Goal: Task Accomplishment & Management: Manage account settings

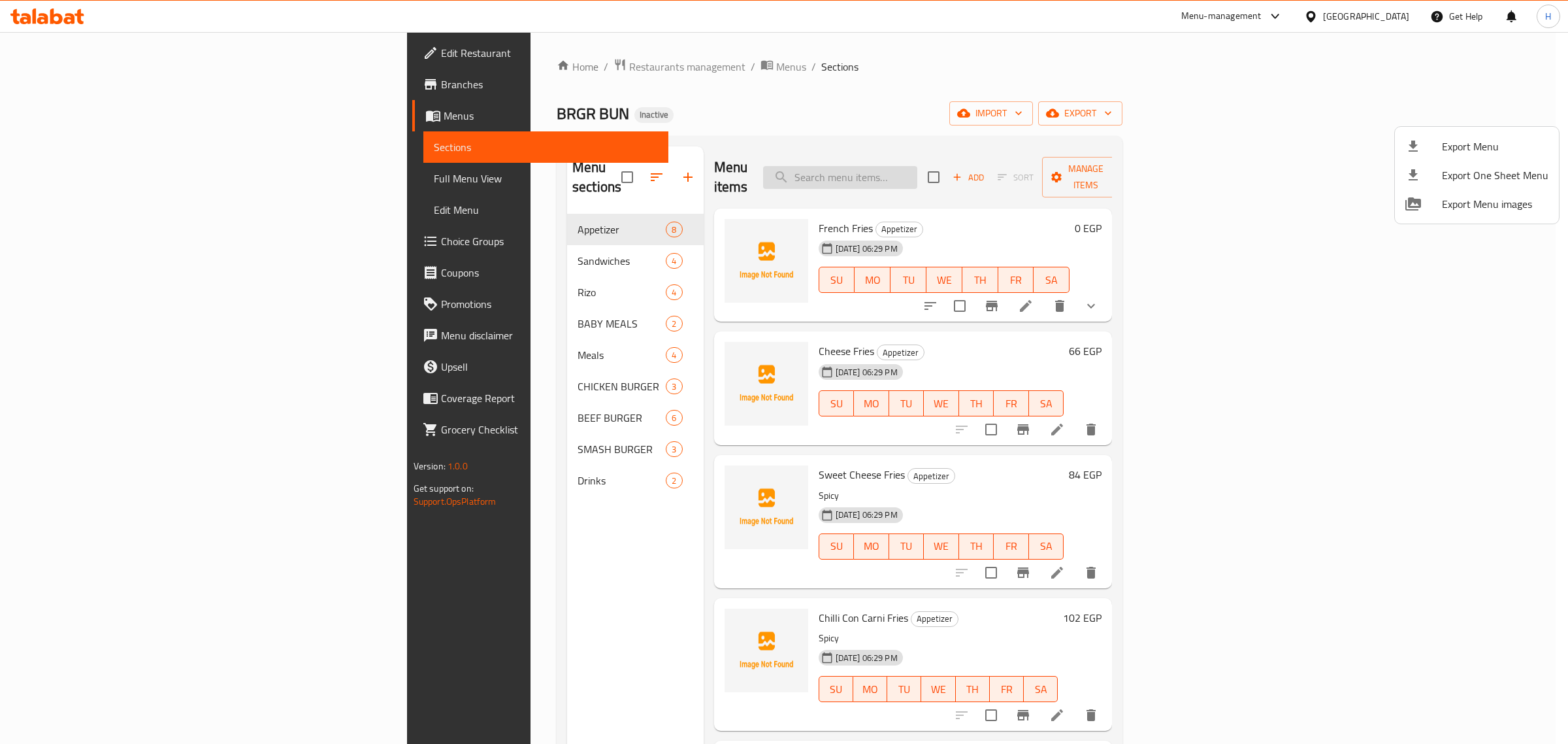
click at [975, 165] on div at bounding box center [784, 372] width 1568 height 744
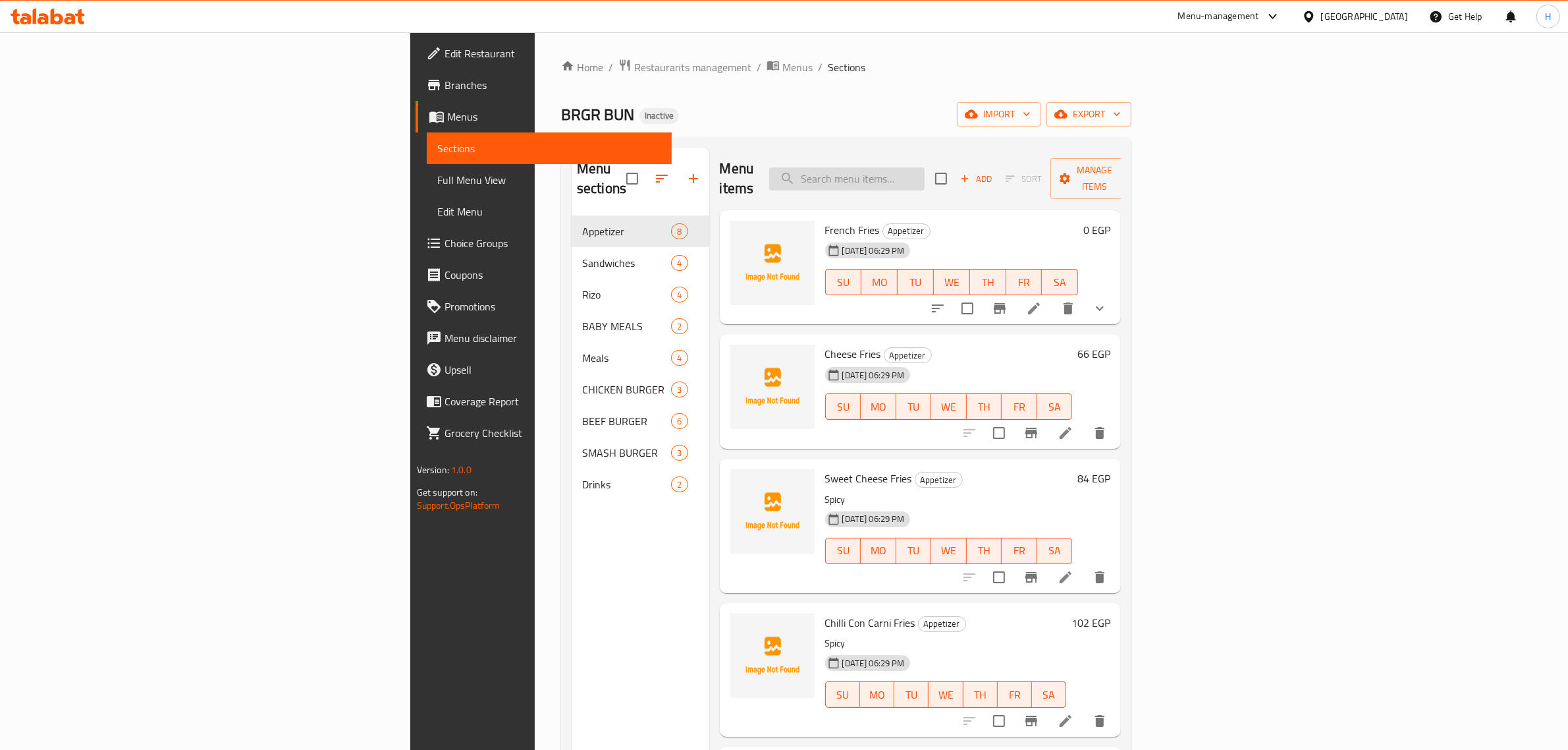
click at [925, 168] on input "search" at bounding box center [846, 179] width 155 height 23
paste input "Chilli Con Carne"
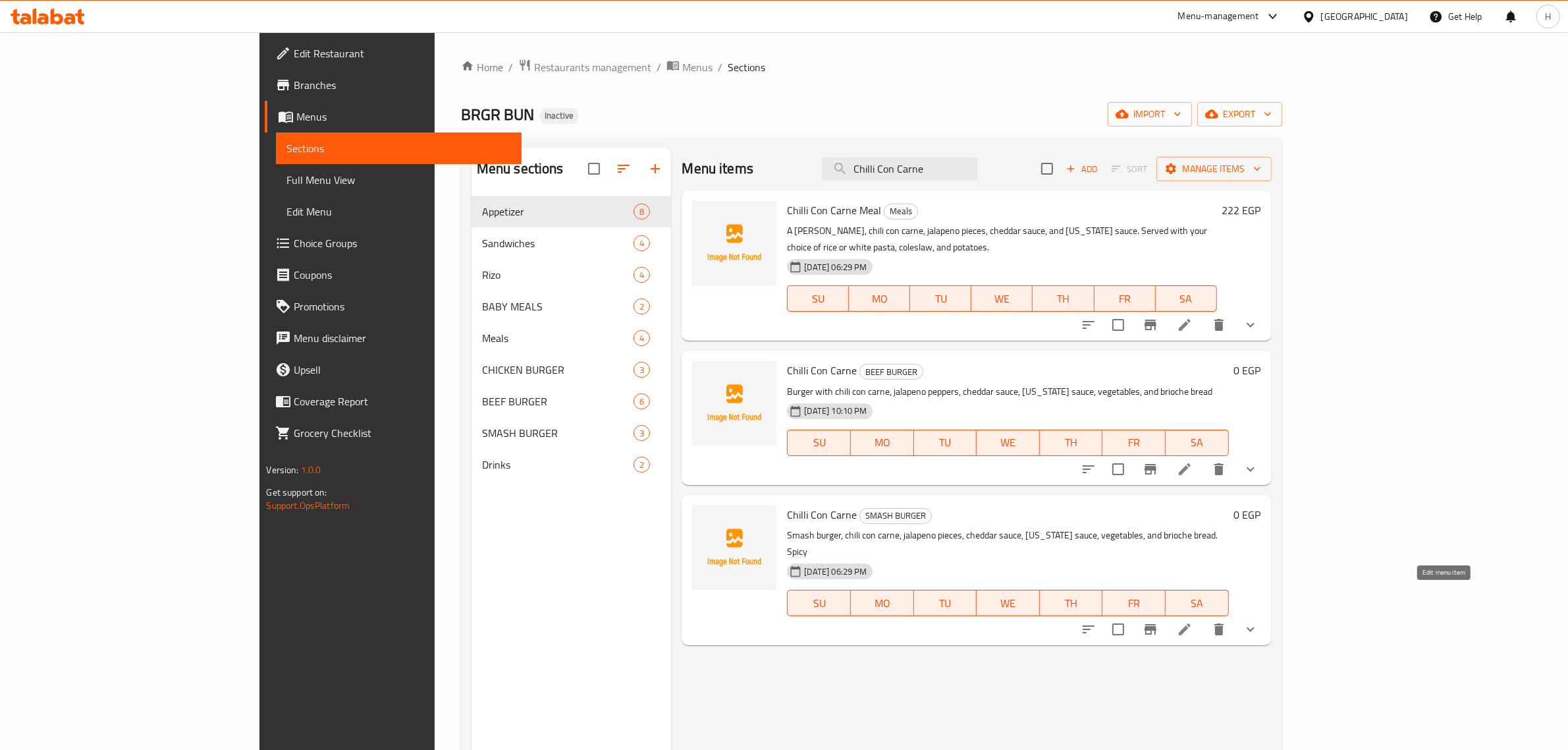
type input "Chilli Con Carne"
click at [1192, 622] on icon at bounding box center [1185, 629] width 16 height 16
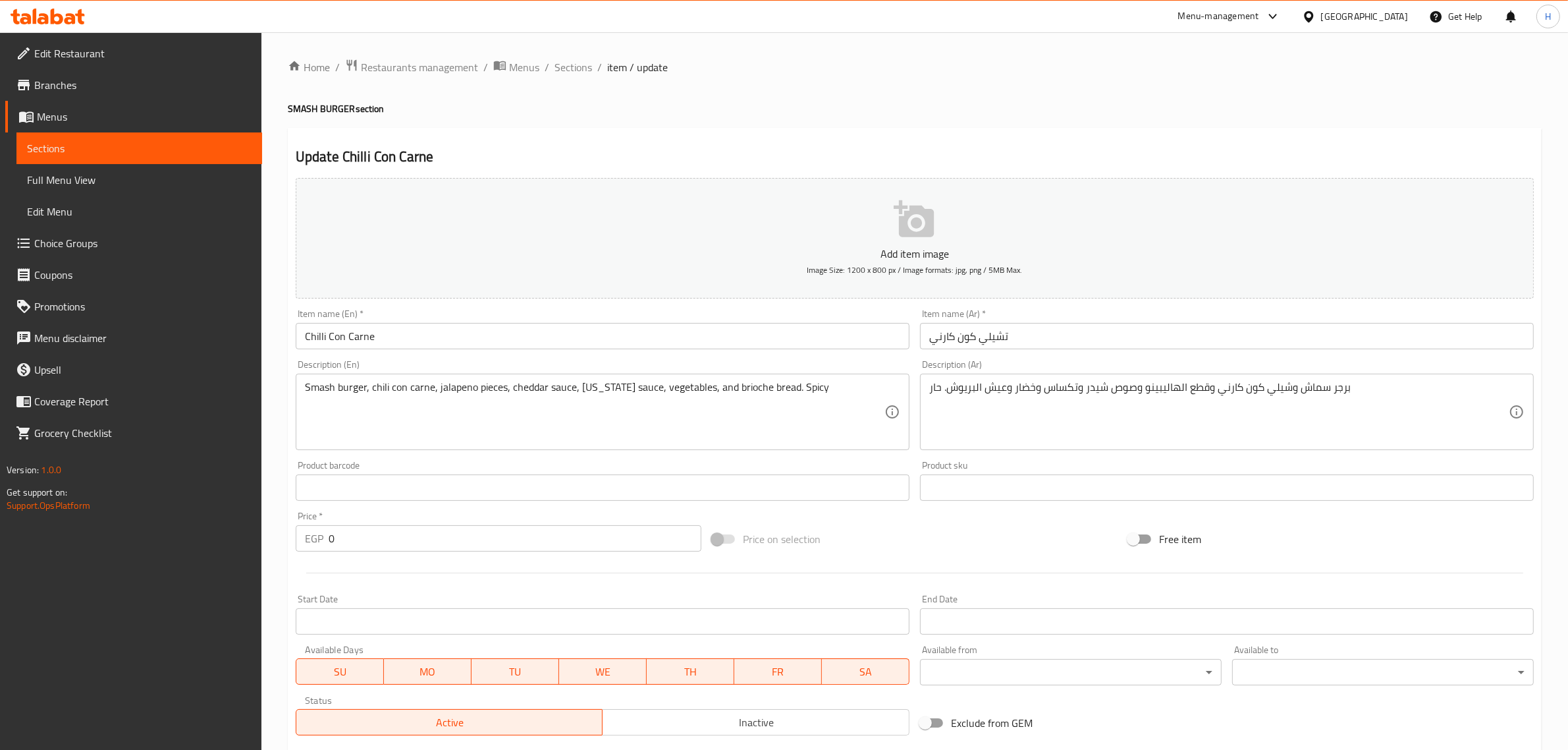
click at [408, 330] on input "Chilli Con Carne" at bounding box center [603, 336] width 614 height 26
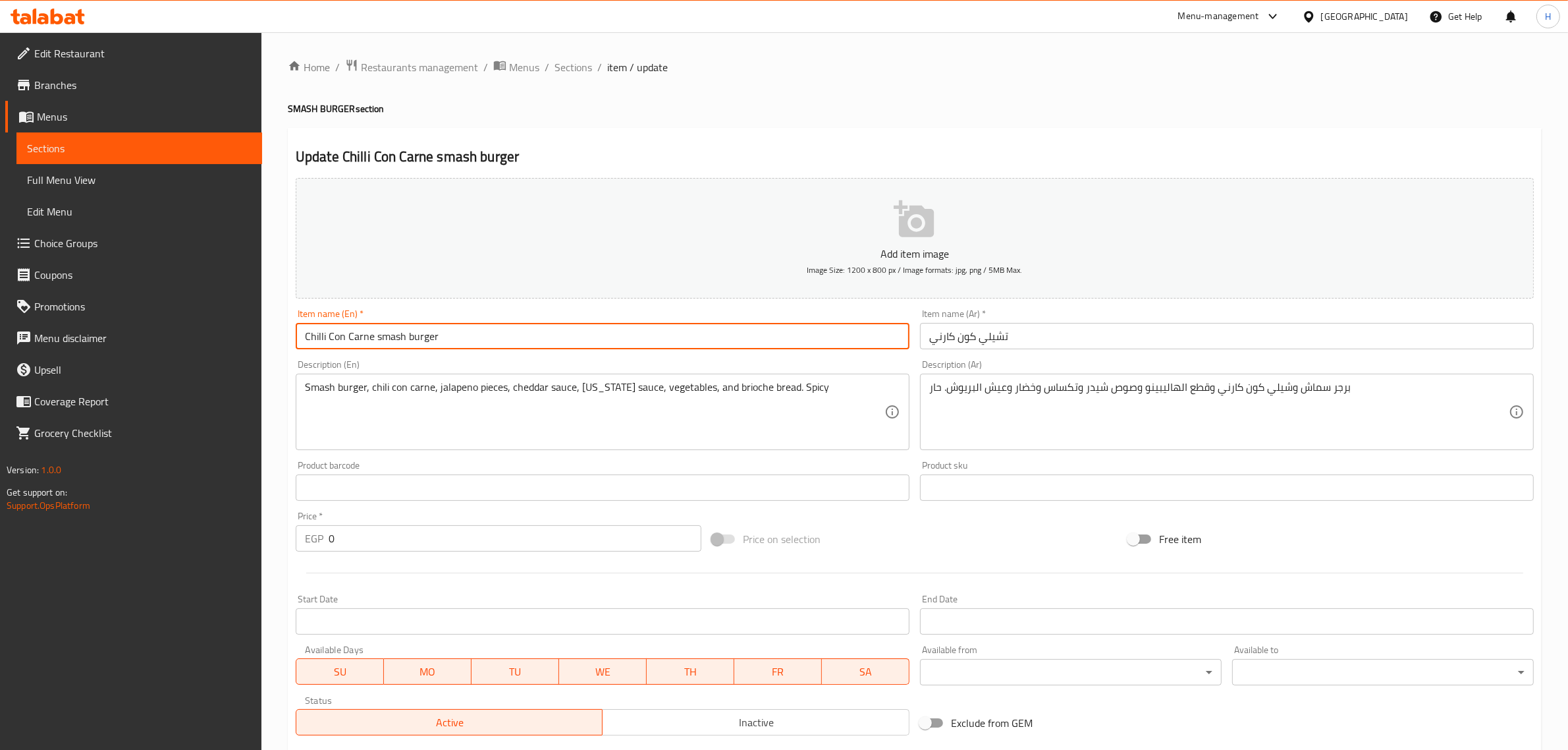
type input "Chilli Con Carne smash burger"
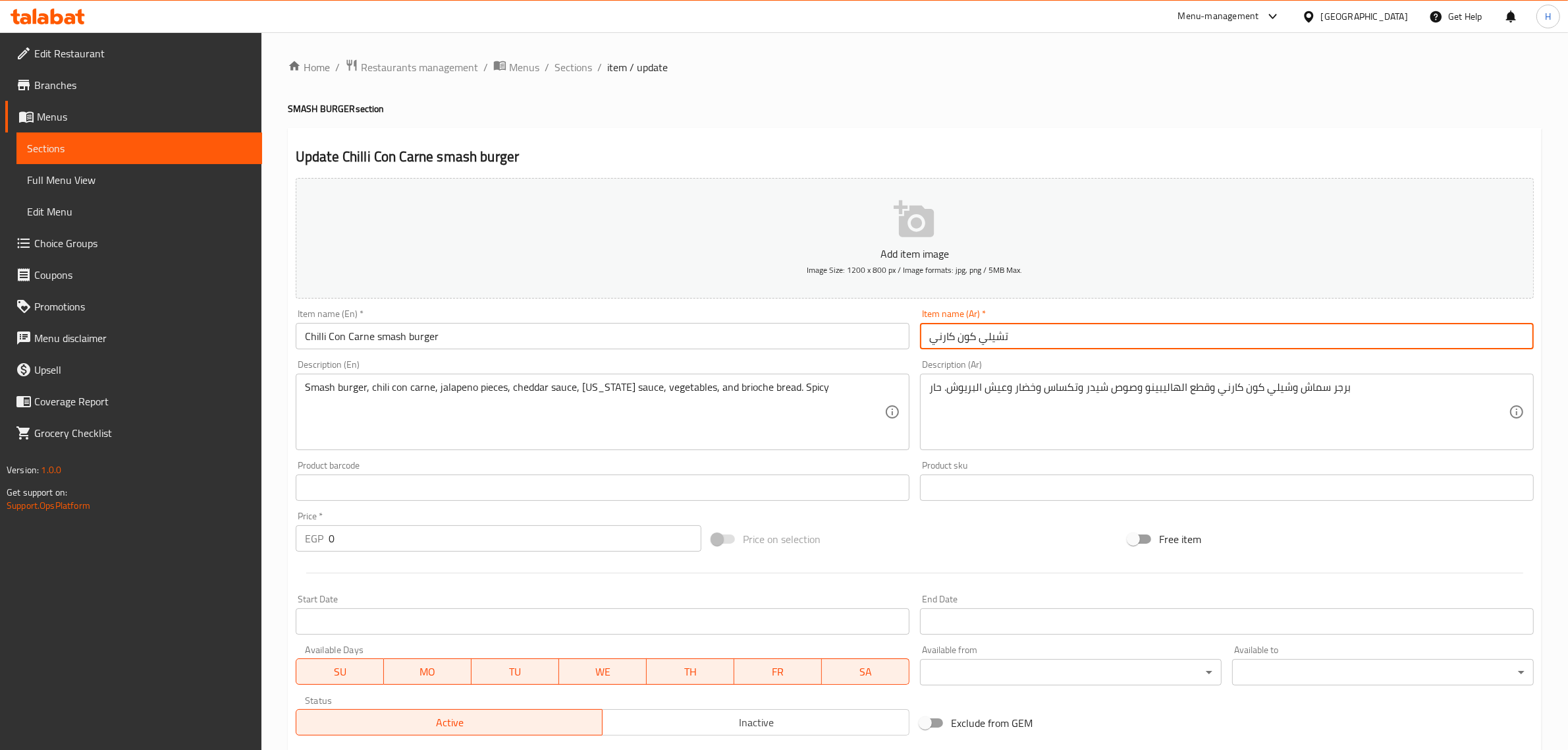
click at [1018, 333] on input "تشيلي كون كارني" at bounding box center [1227, 336] width 614 height 26
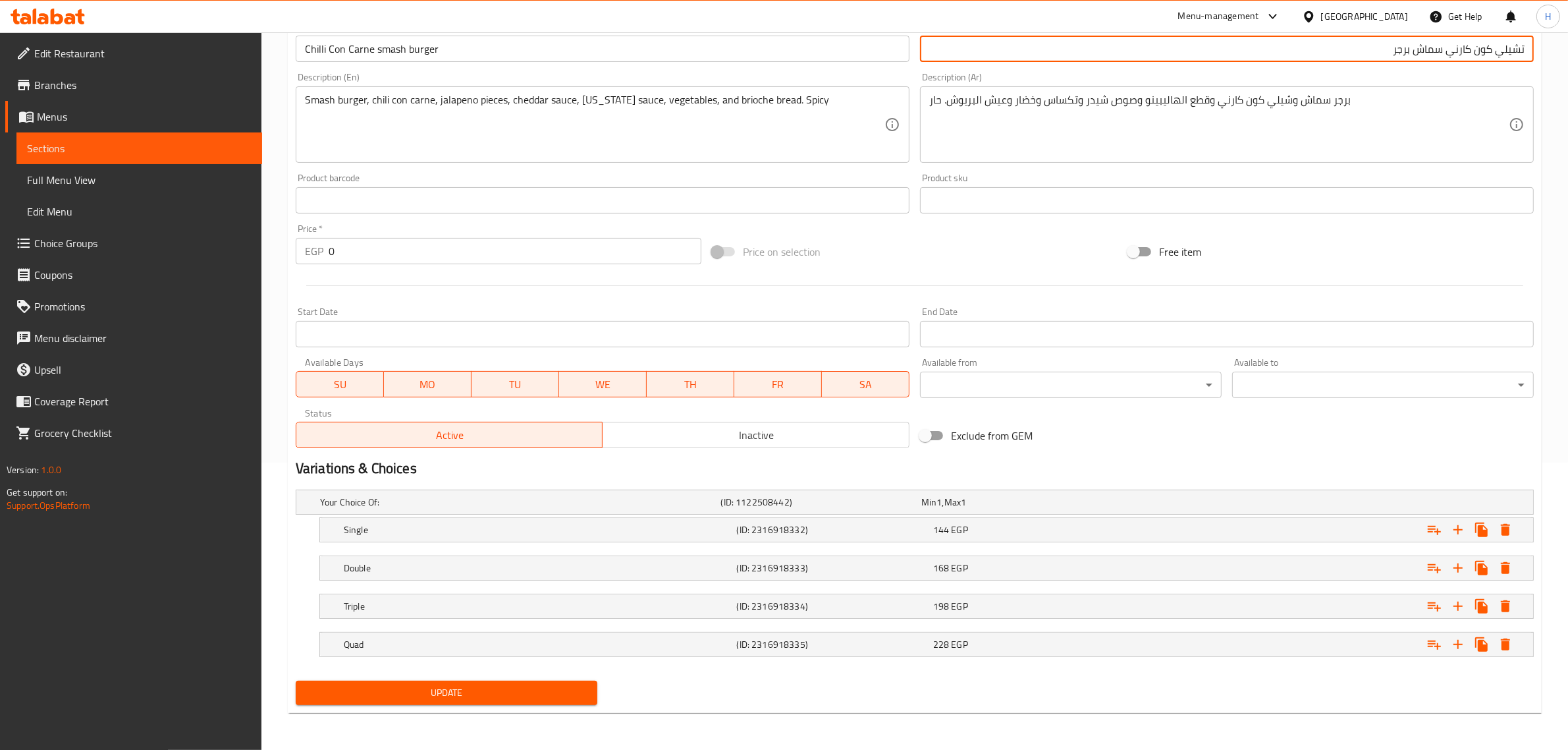
type input "تشيلي كون كارني سماش برجر"
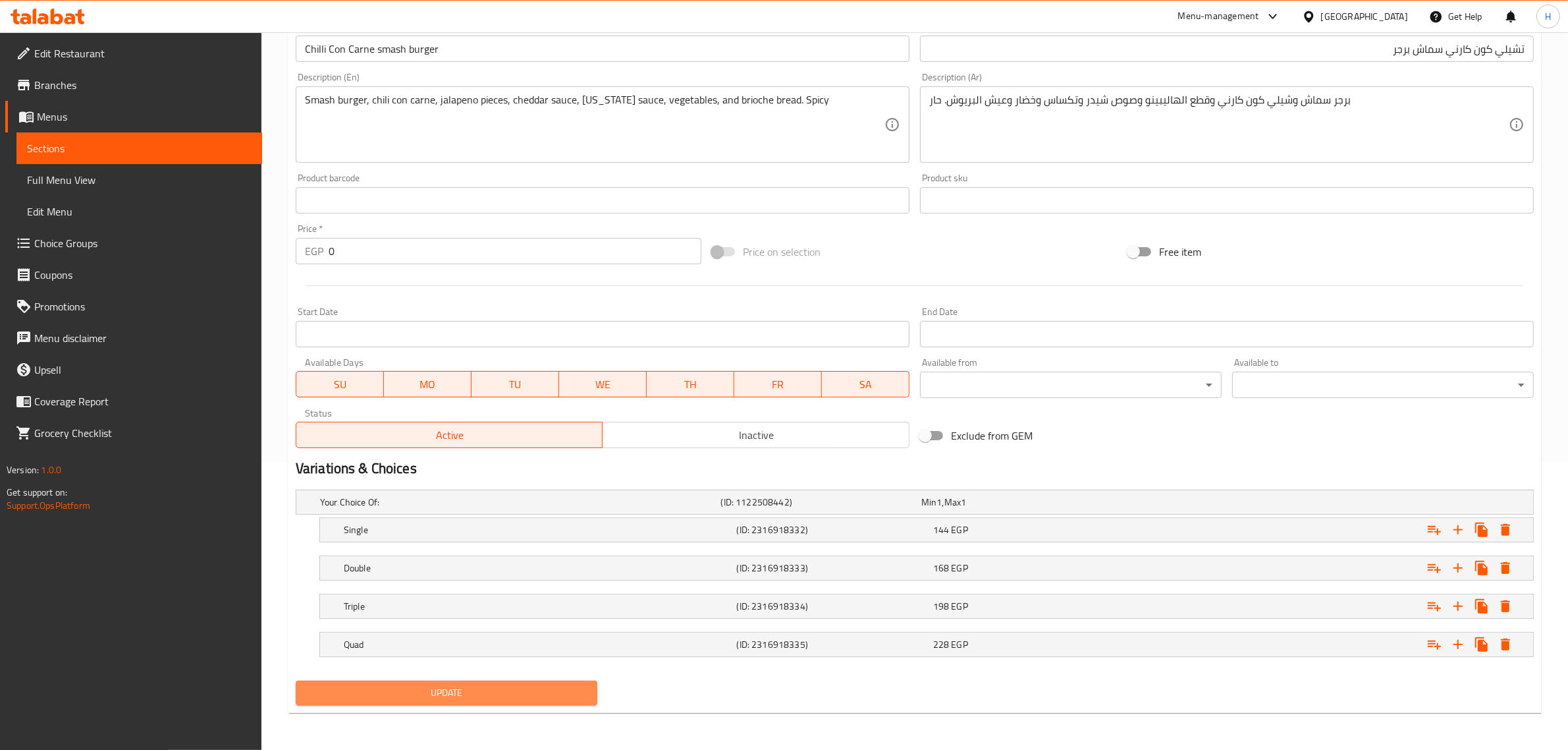
click at [419, 690] on span "Update" at bounding box center [446, 693] width 281 height 17
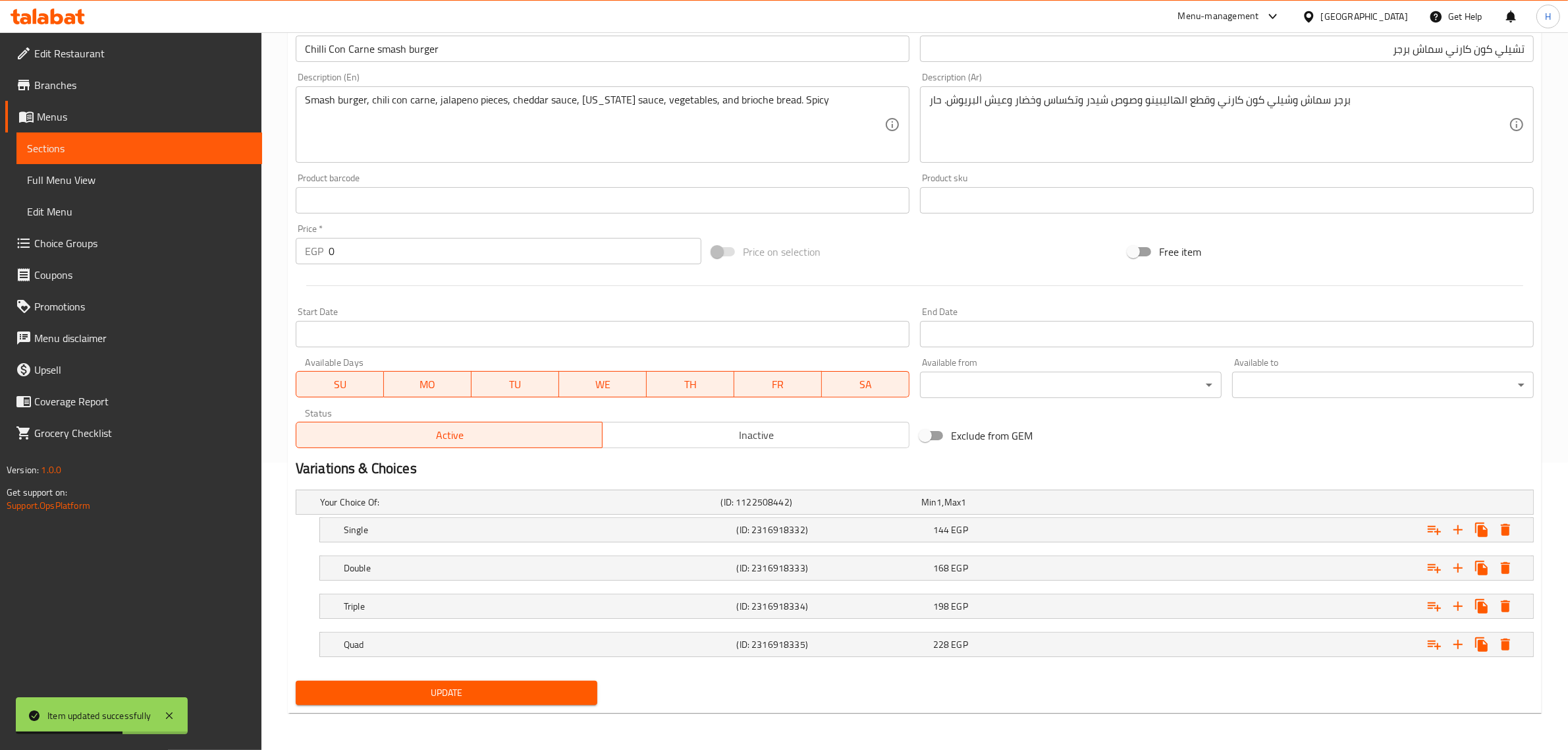
click at [128, 173] on span "Full Menu View" at bounding box center [139, 180] width 225 height 16
